Goal: Information Seeking & Learning: Understand process/instructions

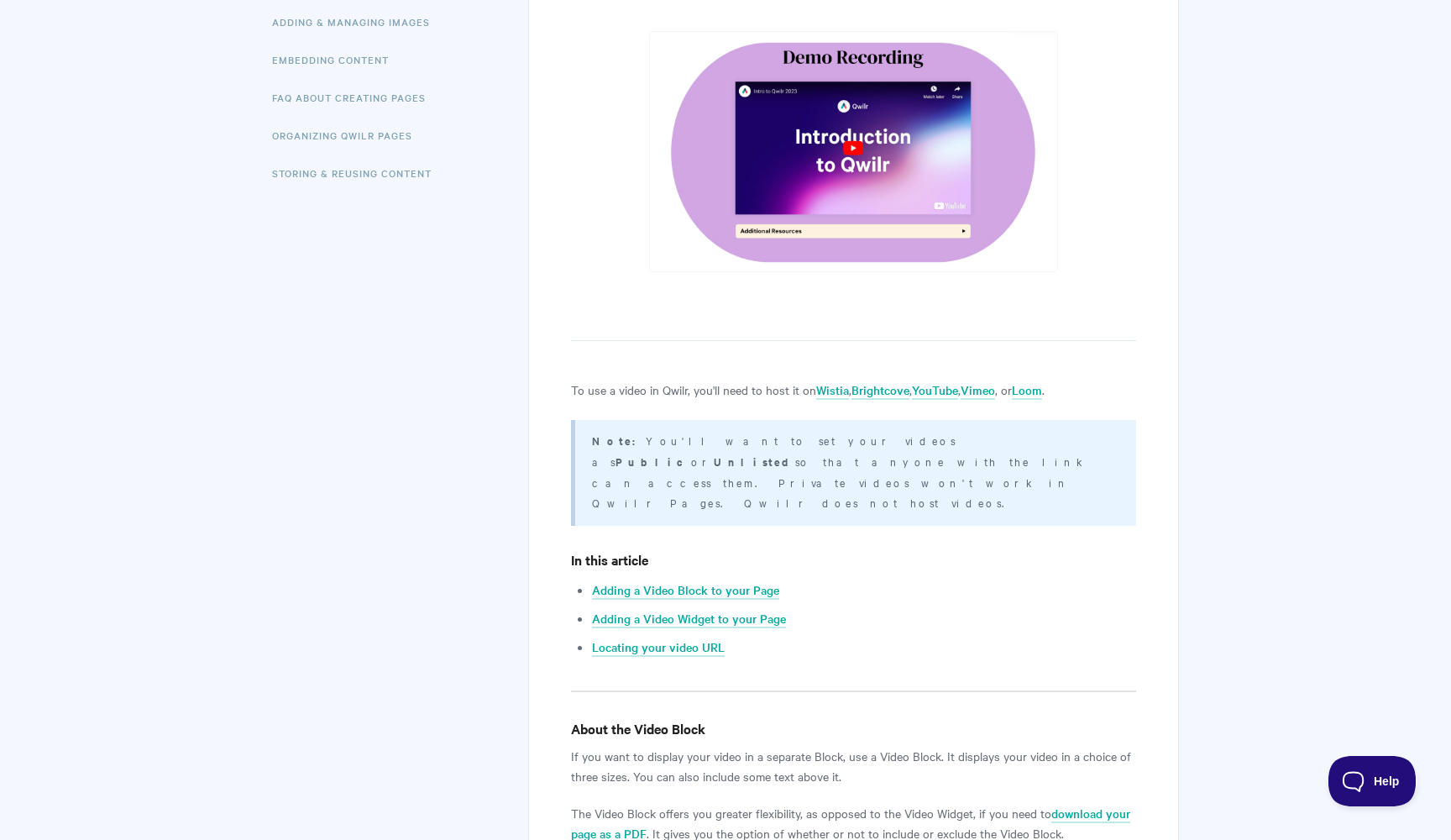
scroll to position [482, 0]
click at [839, 393] on link "Wistia" at bounding box center [833, 390] width 32 height 18
click at [881, 391] on link "Brightcove" at bounding box center [880, 390] width 58 height 18
click at [995, 388] on link "Vimeo" at bounding box center [978, 390] width 34 height 18
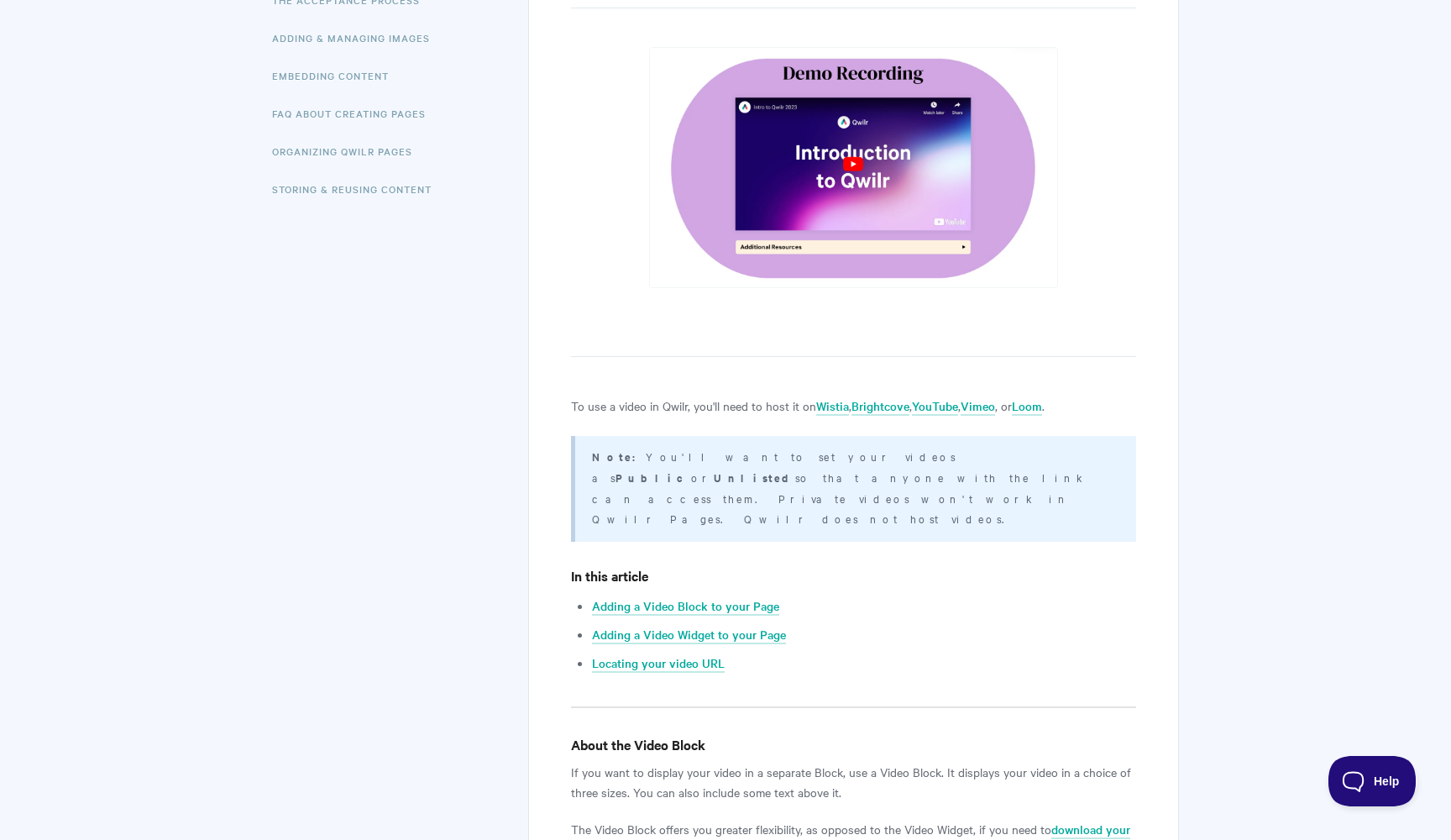
scroll to position [464, 0]
